Goal: Information Seeking & Learning: Check status

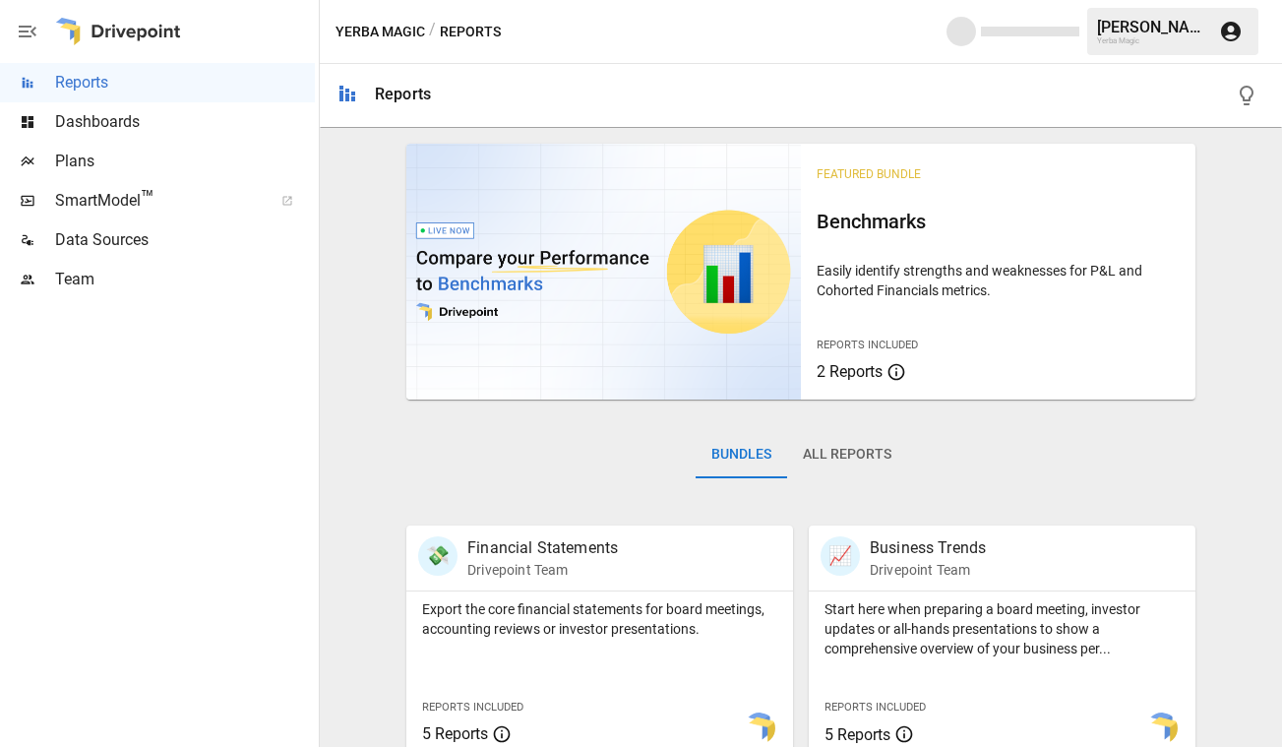
click at [158, 123] on span "Dashboards" at bounding box center [185, 122] width 260 height 24
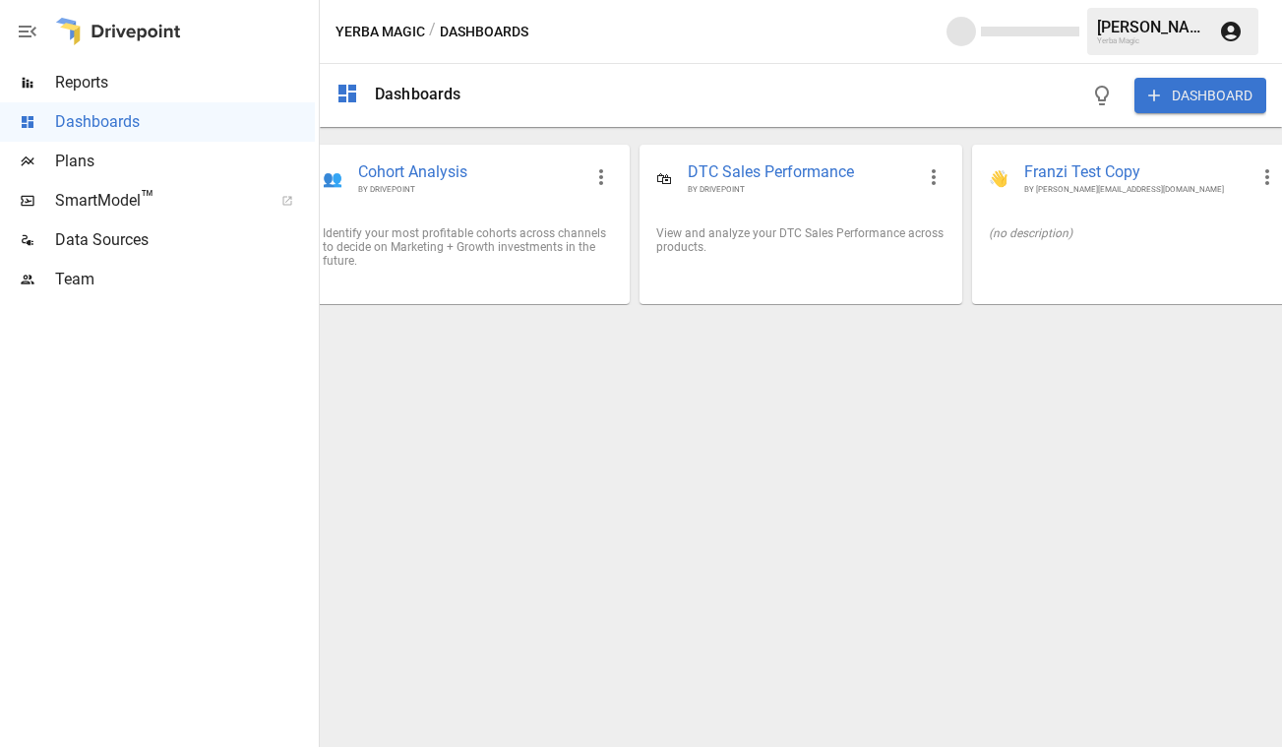
click at [159, 79] on span "Reports" at bounding box center [185, 83] width 260 height 24
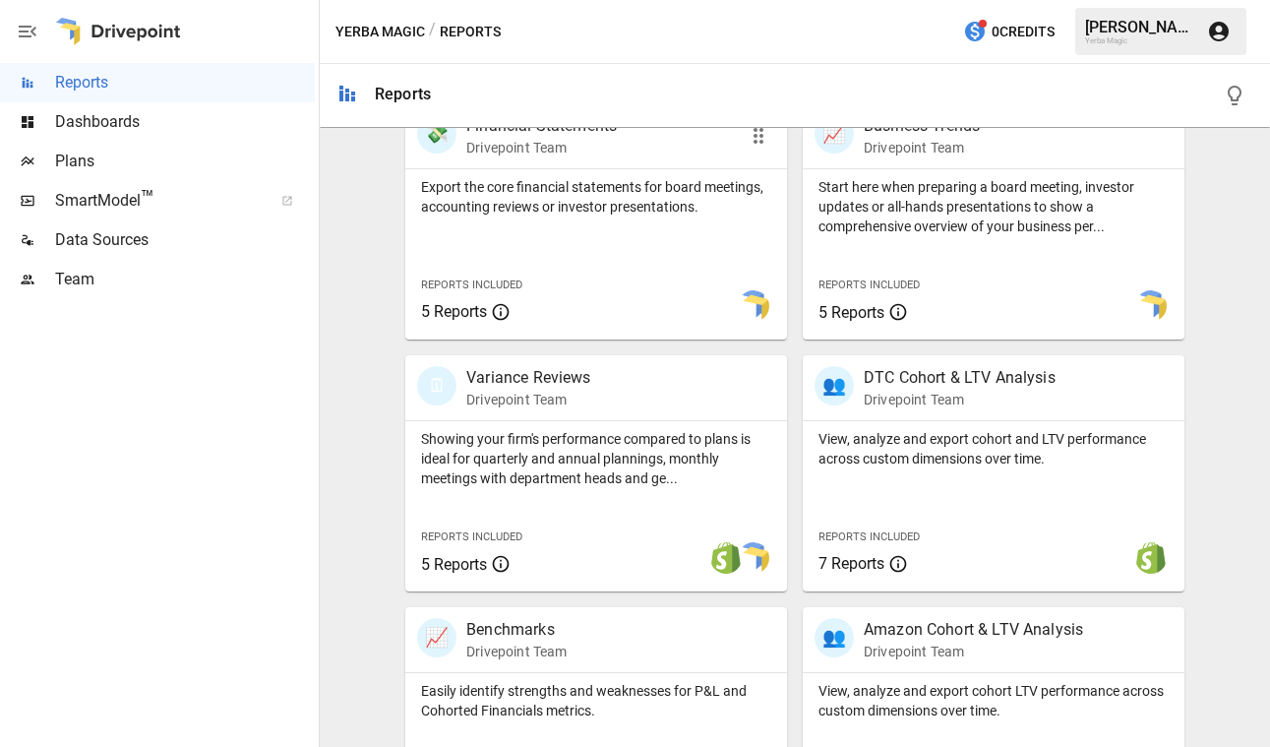
scroll to position [778, 0]
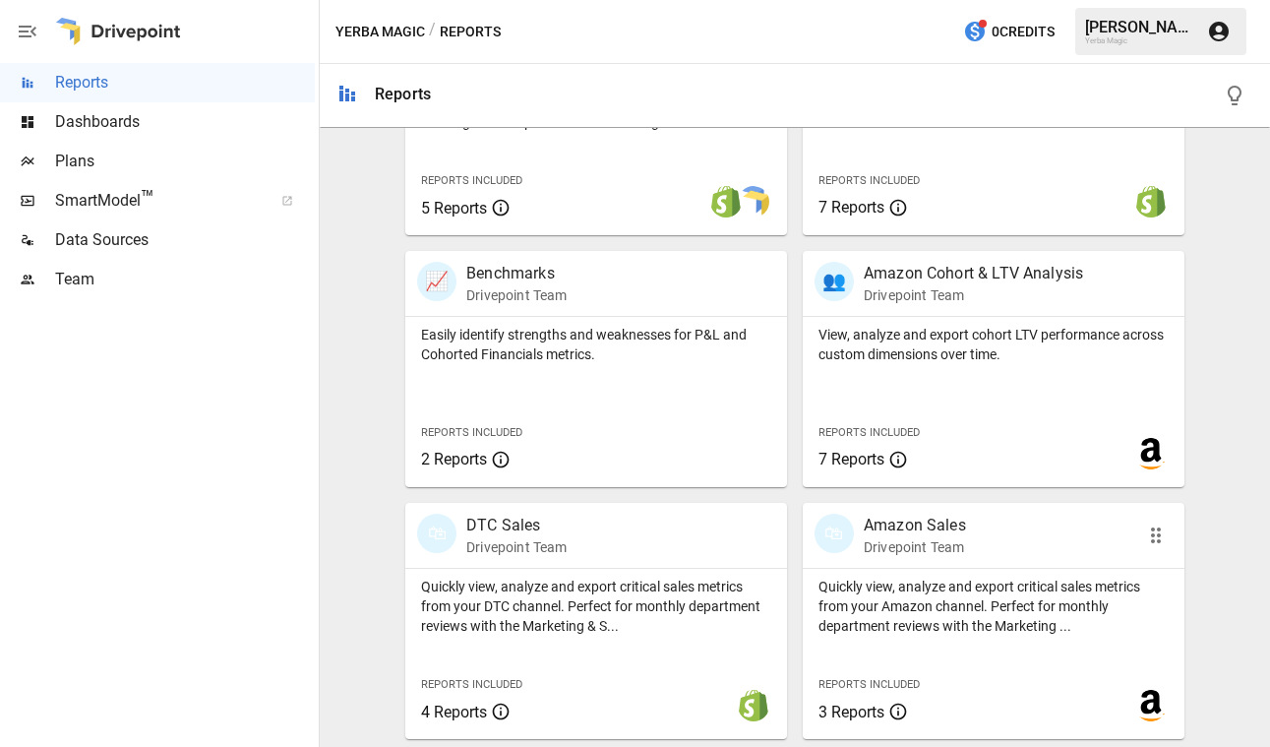
click at [923, 528] on p "Amazon Sales" at bounding box center [915, 525] width 102 height 24
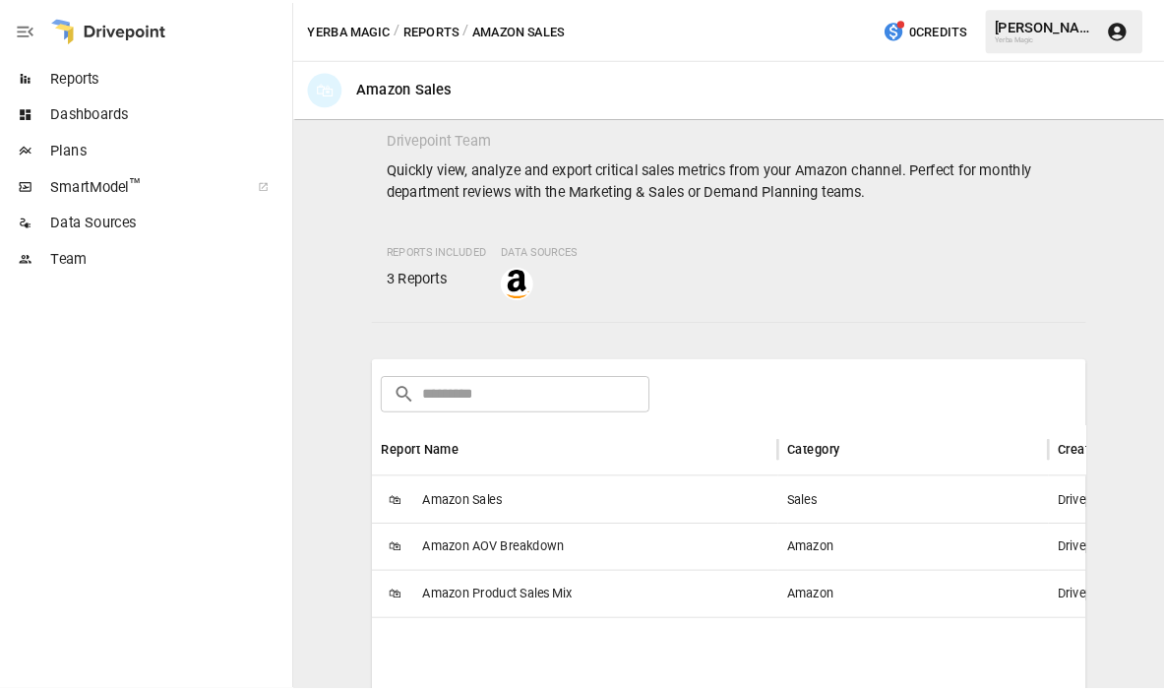
scroll to position [75, 0]
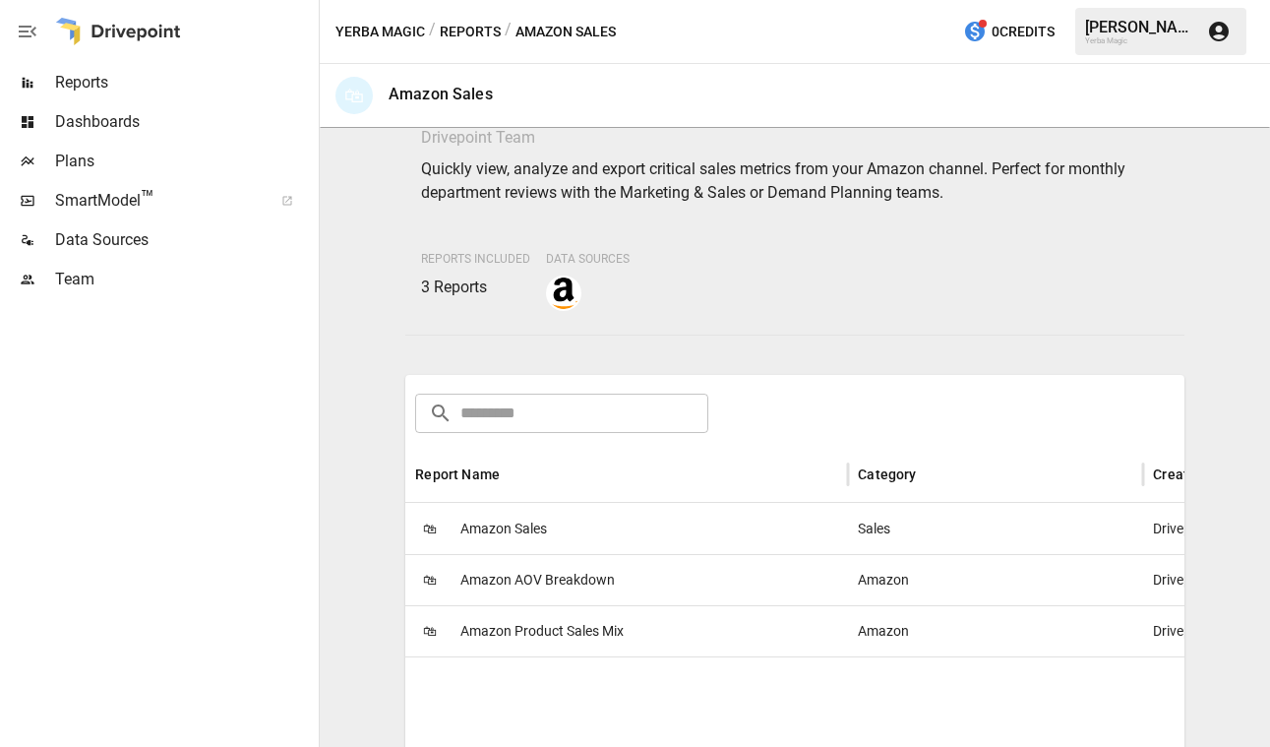
click at [509, 537] on span "Amazon Sales" at bounding box center [503, 529] width 87 height 50
